Goal: Check status: Check status

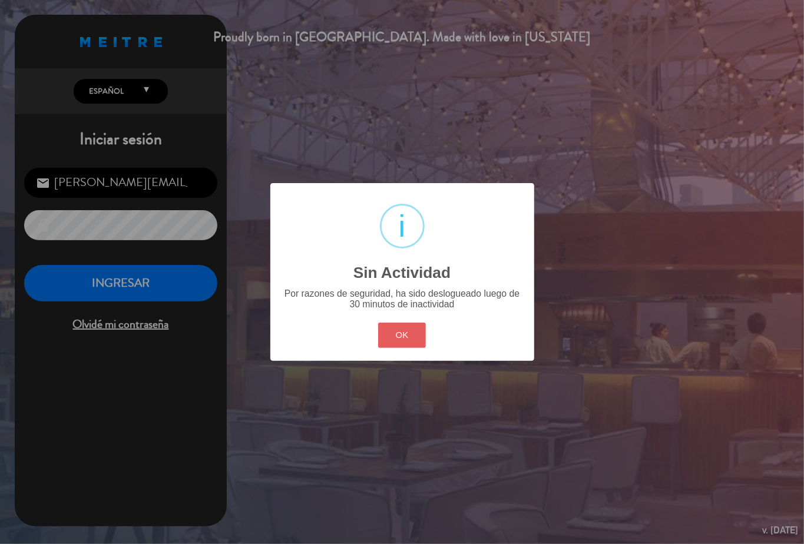
click at [418, 340] on button "OK" at bounding box center [402, 335] width 48 height 25
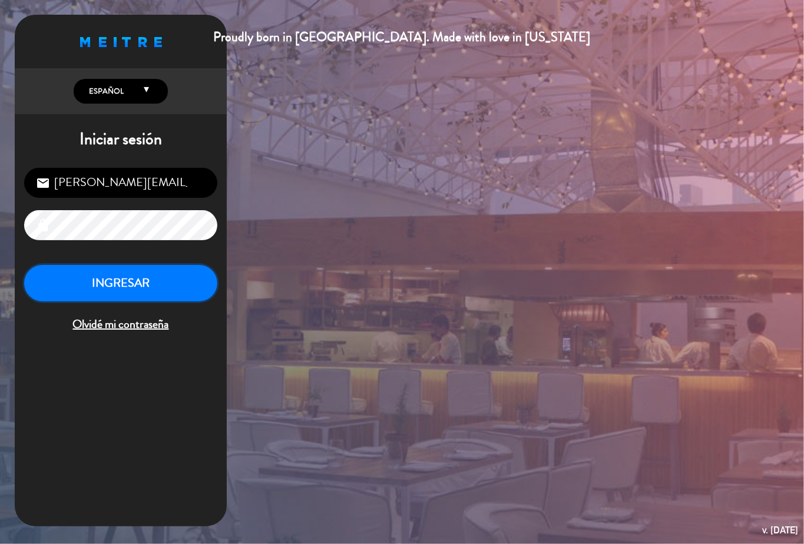
click at [139, 288] on button "INGRESAR" at bounding box center [120, 283] width 193 height 37
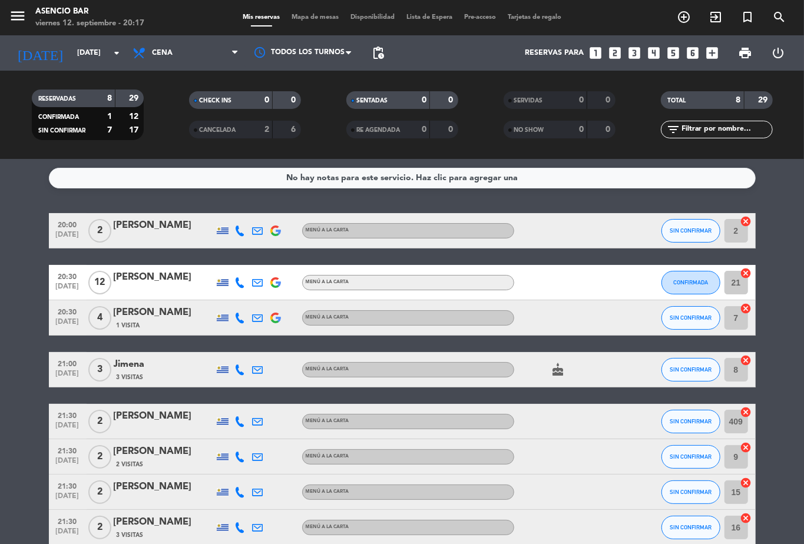
click at [780, 433] on bookings-row "20:00 [DATE] 2 [PERSON_NAME] a la carta SIN CONFIRMAR 2 cancel 20:30 [DATE] [PE…" at bounding box center [402, 379] width 804 height 332
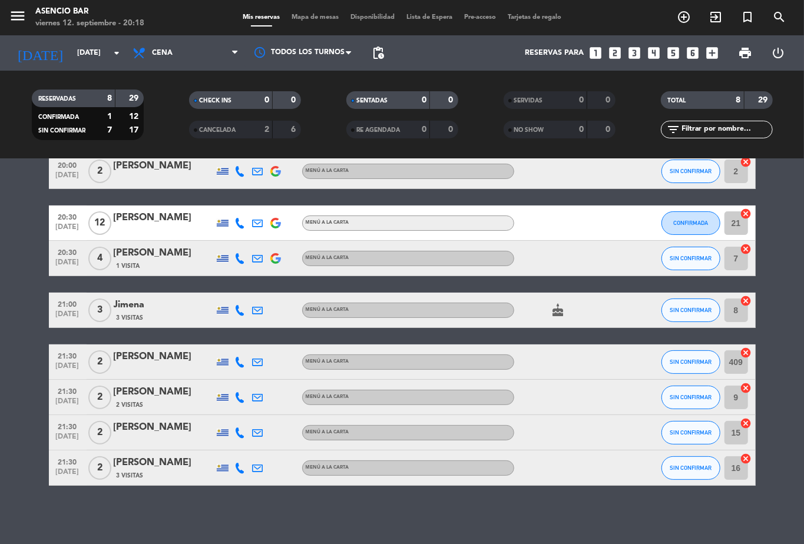
scroll to position [60, 0]
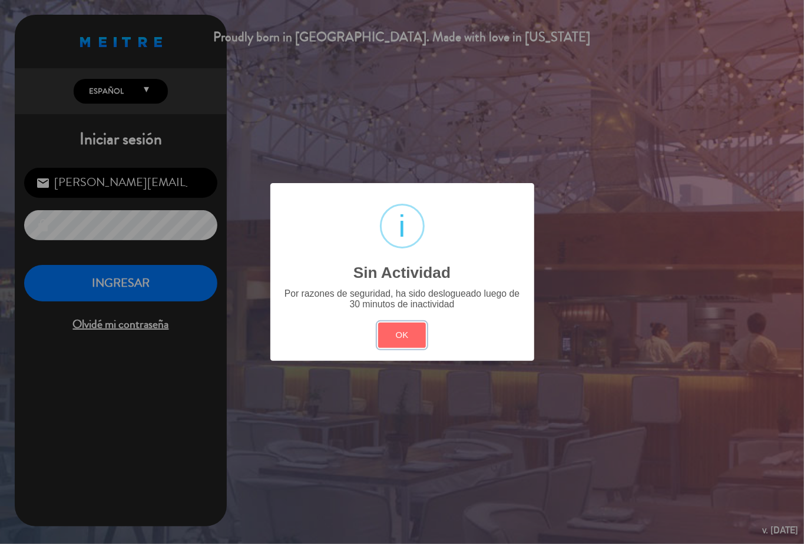
click at [399, 328] on button "OK" at bounding box center [402, 335] width 48 height 25
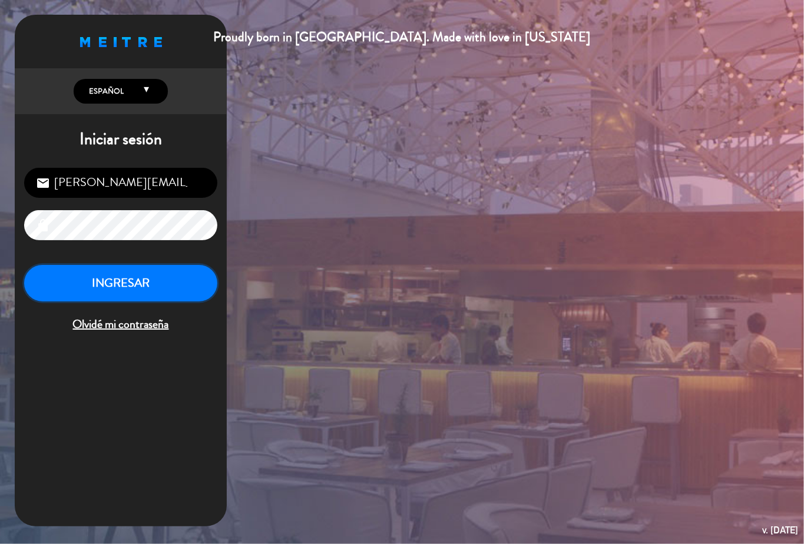
drag, startPoint x: 155, startPoint y: 297, endPoint x: 294, endPoint y: 128, distance: 218.4
click at [156, 297] on button "INGRESAR" at bounding box center [120, 283] width 193 height 37
